Goal: Check status: Check status

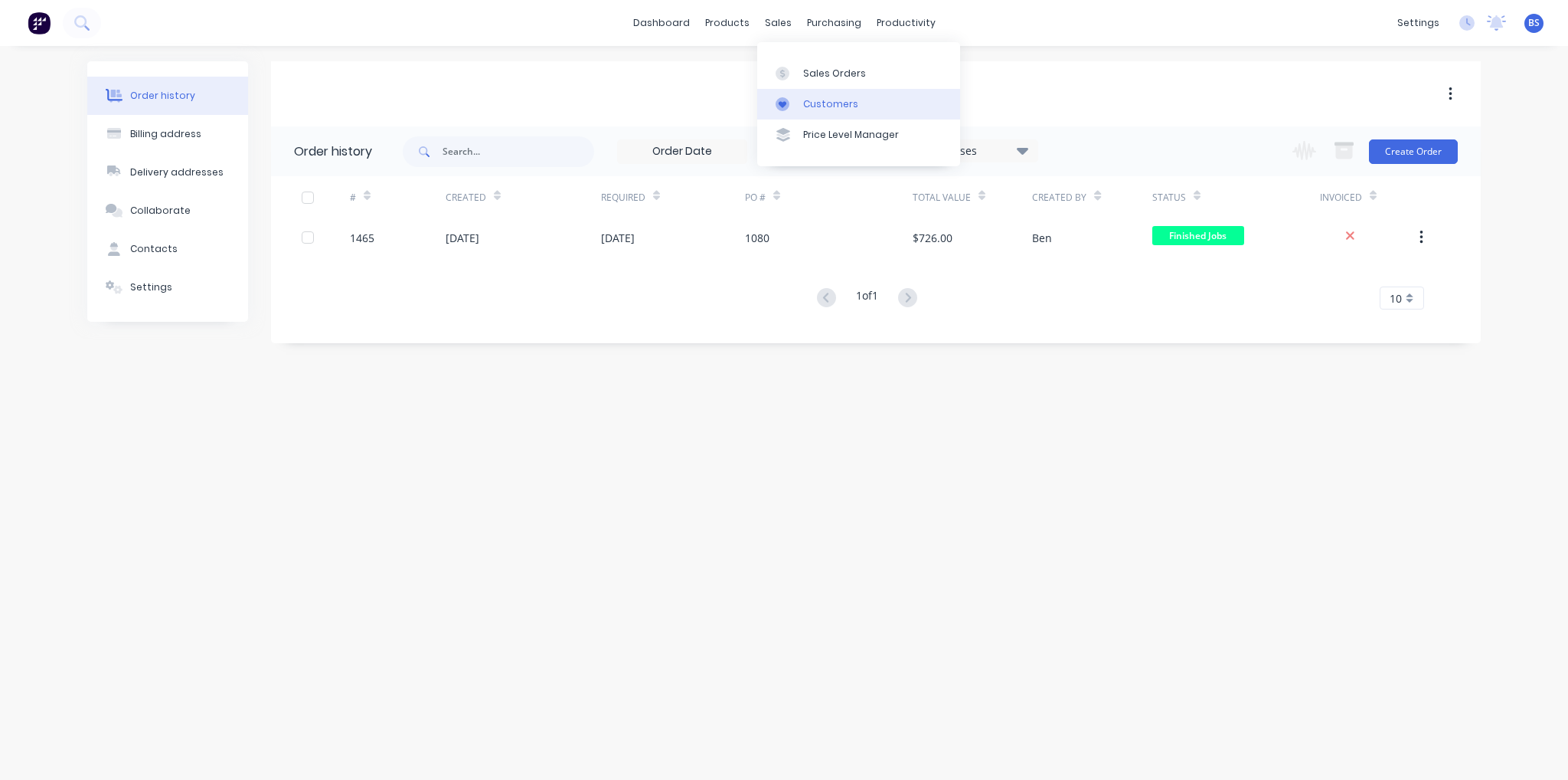
click at [833, 108] on div "Customers" at bounding box center [831, 104] width 55 height 14
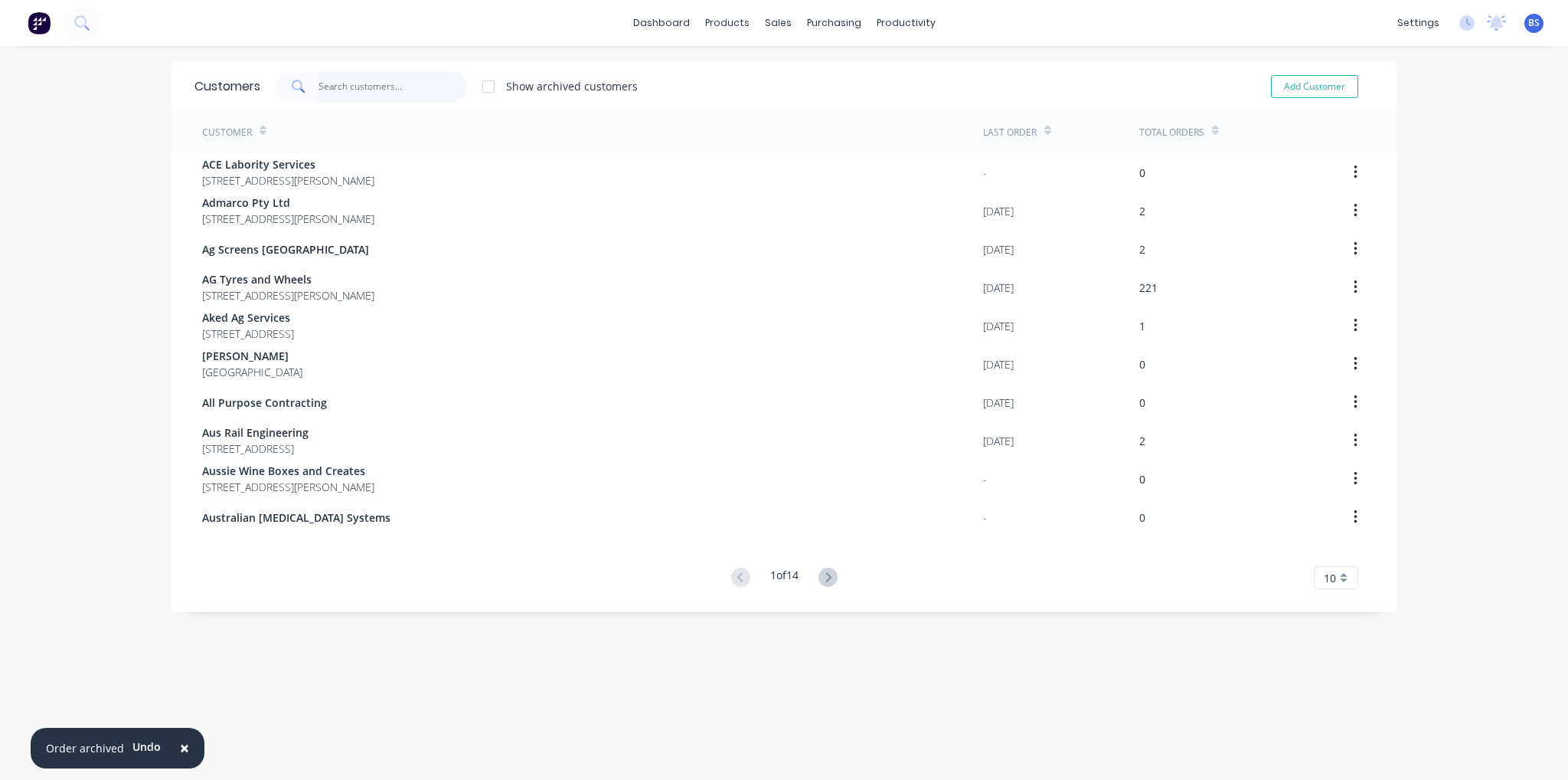
click at [407, 91] on input "text" at bounding box center [393, 86] width 149 height 30
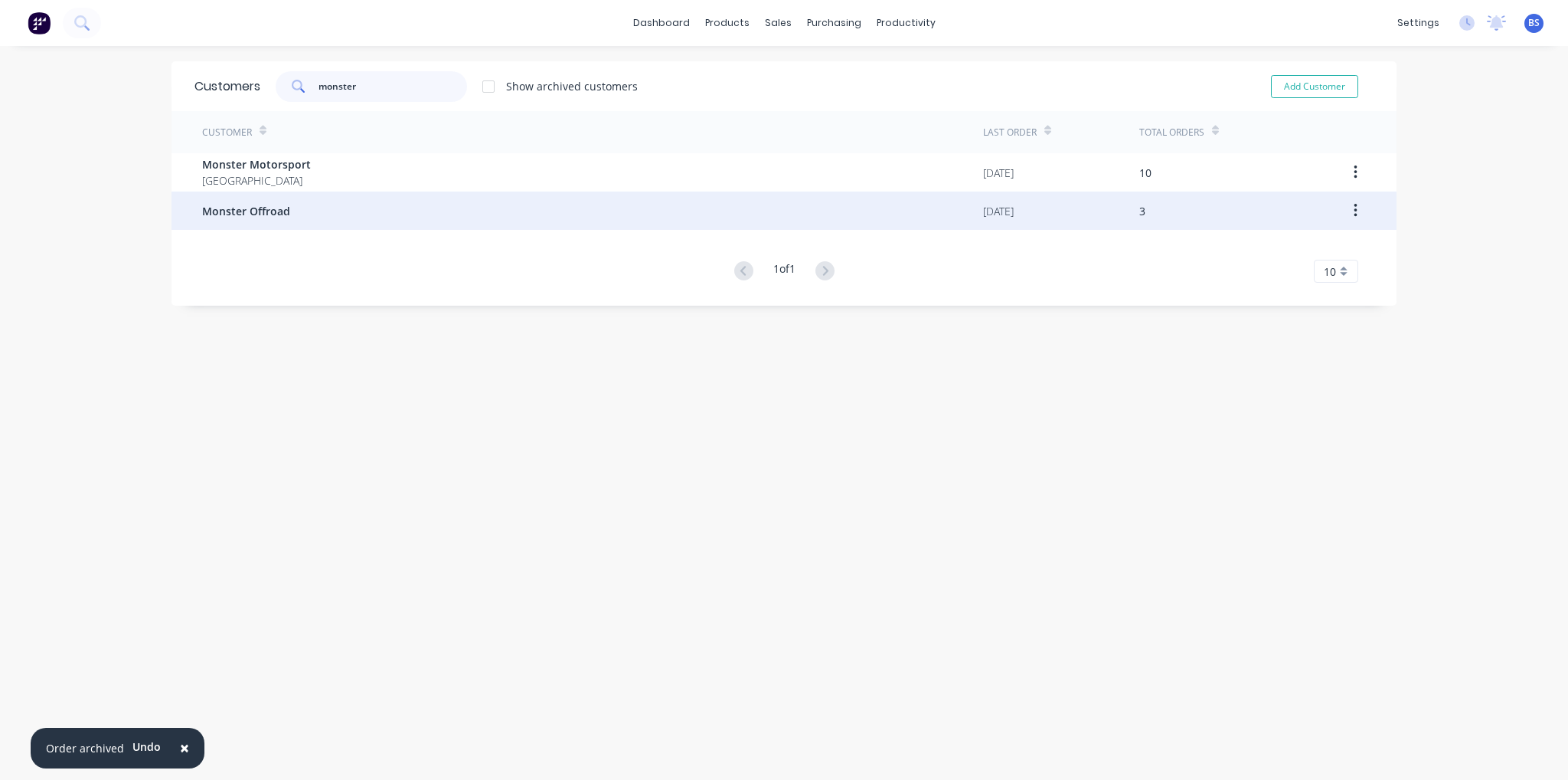
type input "monster"
click at [306, 206] on div "Monster Offroad" at bounding box center [592, 211] width 781 height 39
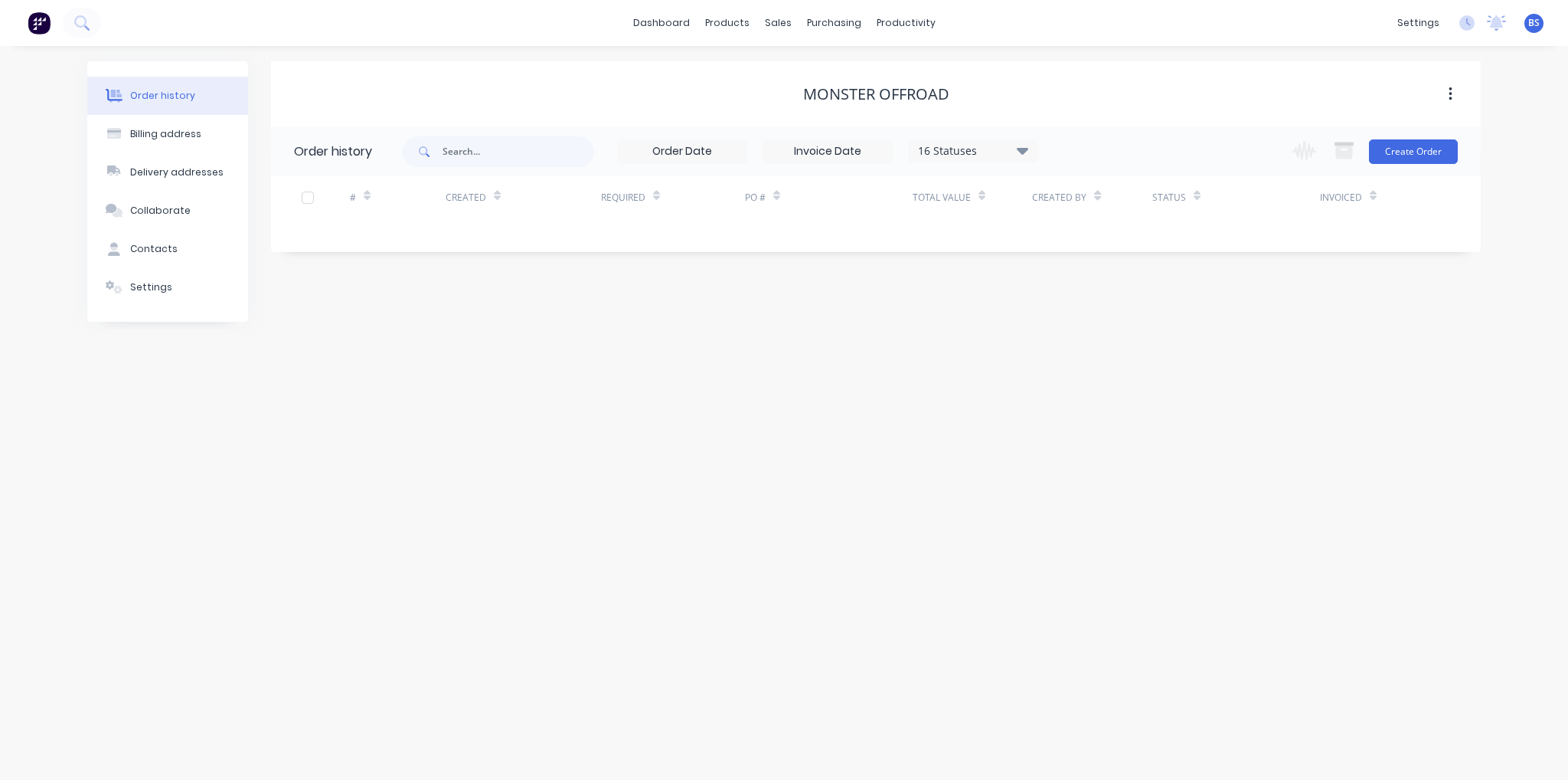
click at [999, 151] on div "16 Statuses" at bounding box center [973, 151] width 128 height 17
click at [1100, 327] on label at bounding box center [1100, 327] width 0 height 0
click at [1100, 335] on input "checkbox" at bounding box center [1105, 333] width 12 height 14
checkbox input "true"
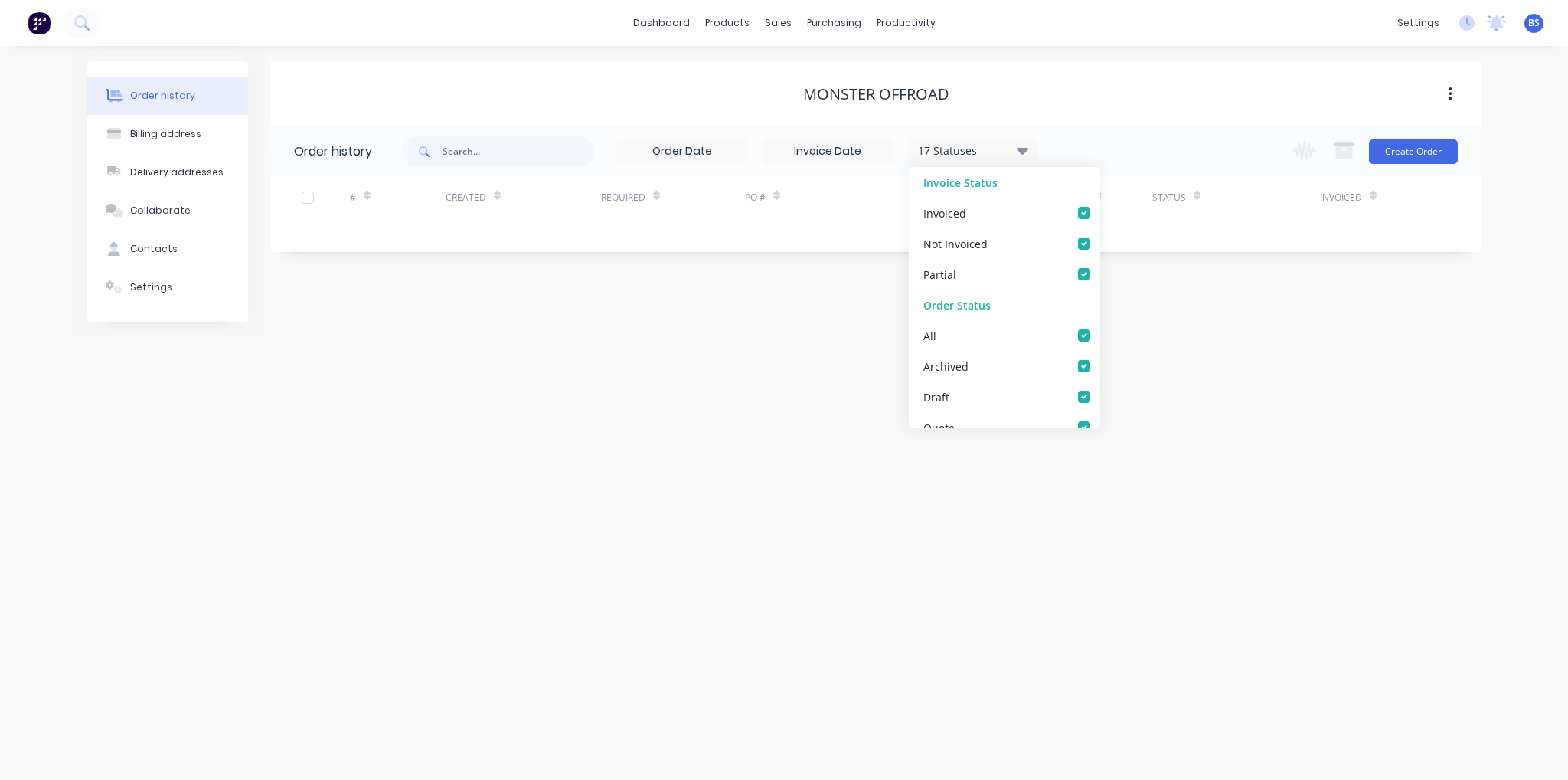
click at [1247, 399] on div "Order history Billing address Delivery addresses Collaborate Contacts Settings …" at bounding box center [784, 413] width 1568 height 734
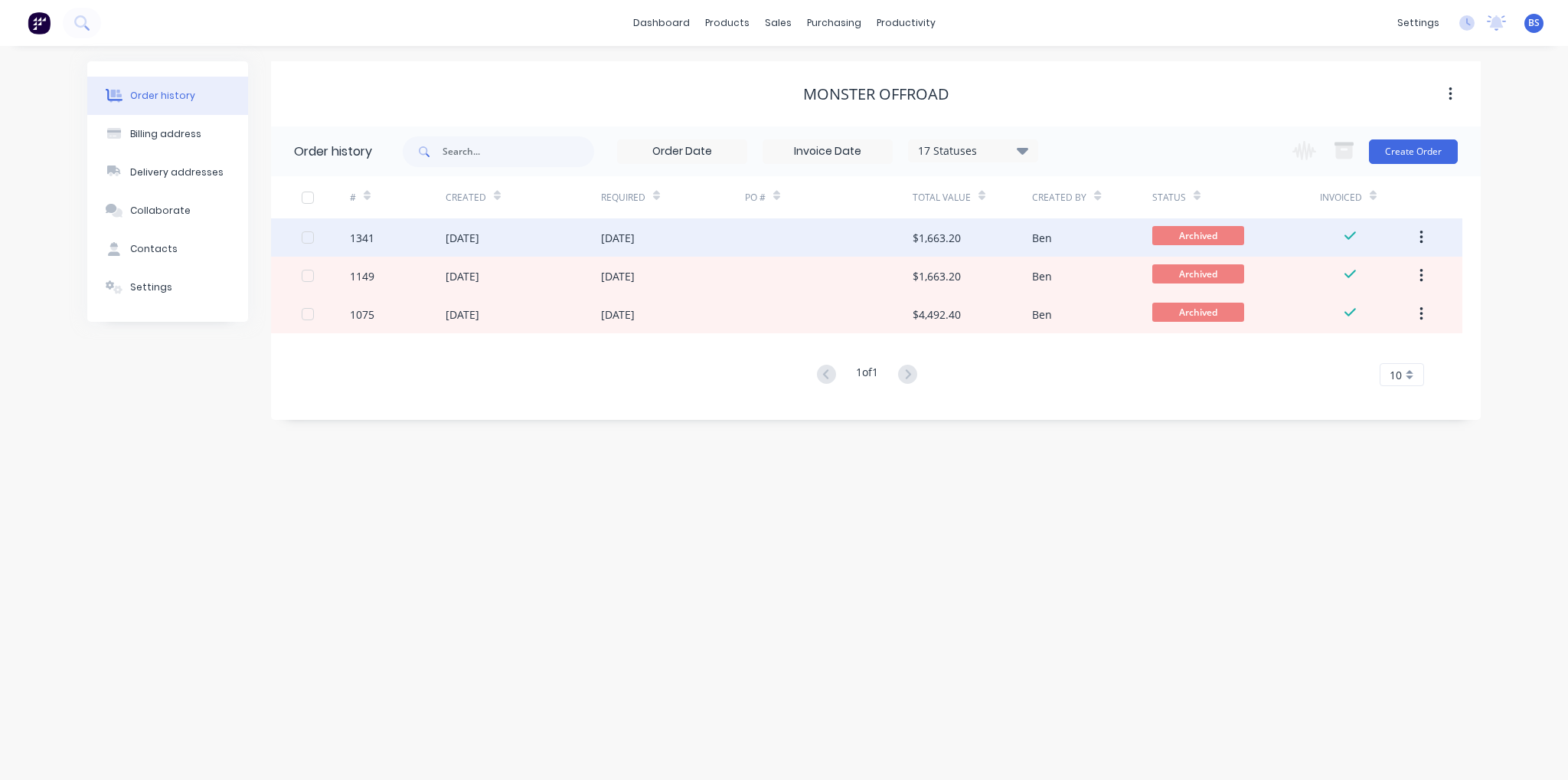
click at [586, 238] on div "[DATE]" at bounding box center [523, 237] width 156 height 39
